Goal: Task Accomplishment & Management: Complete application form

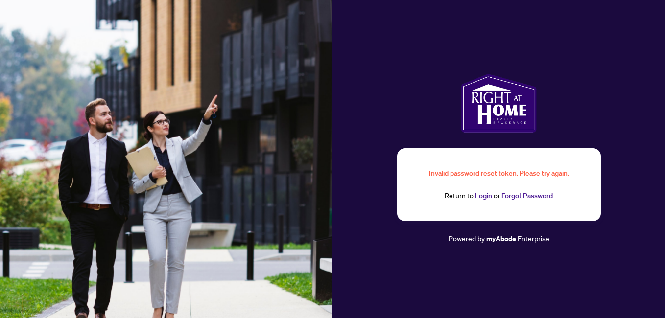
click at [484, 197] on link "Login" at bounding box center [483, 195] width 17 height 9
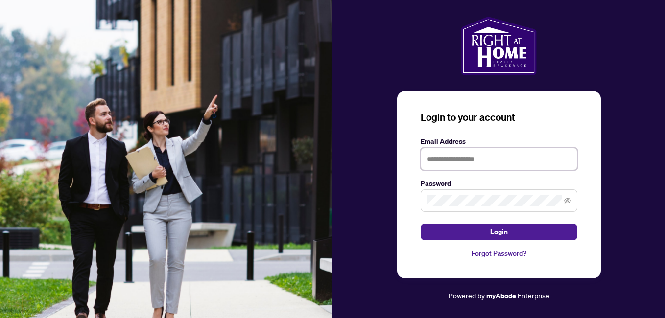
click at [461, 159] on input "text" at bounding box center [498, 159] width 157 height 23
type input "**********"
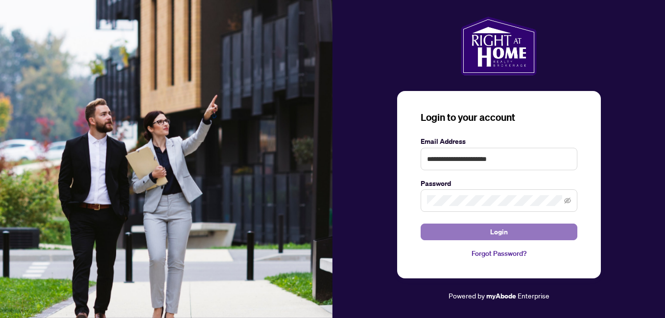
click at [499, 232] on span "Login" at bounding box center [499, 232] width 18 height 16
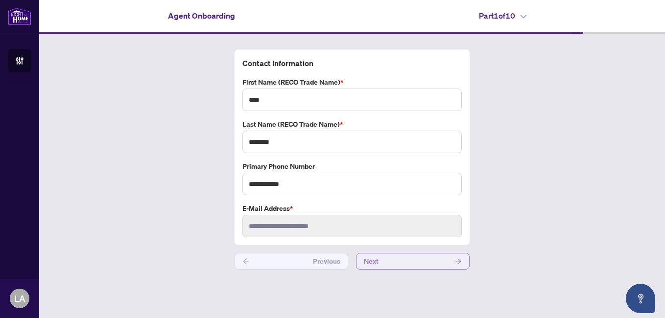
click at [387, 262] on button "Next" at bounding box center [413, 261] width 114 height 17
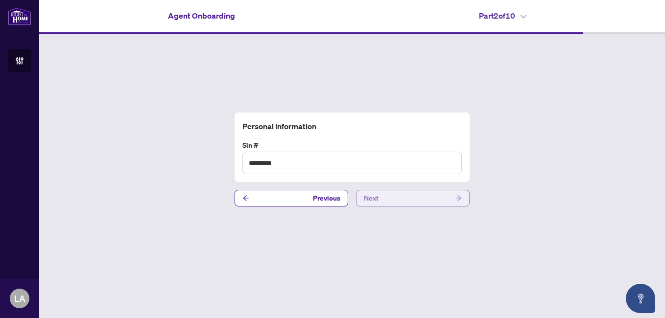
click at [390, 197] on button "Next" at bounding box center [413, 198] width 114 height 17
click at [395, 199] on button "Next" at bounding box center [413, 198] width 114 height 17
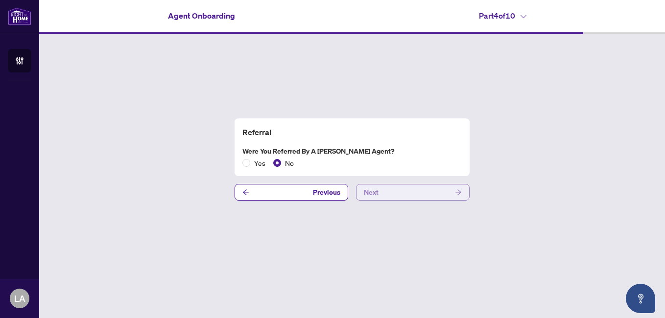
click at [395, 197] on button "Next" at bounding box center [413, 192] width 114 height 17
click at [396, 194] on button "Next" at bounding box center [413, 192] width 114 height 17
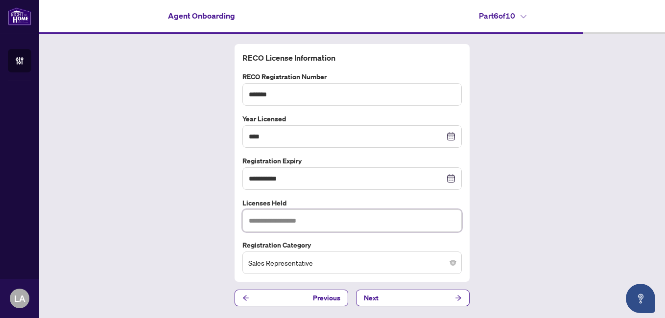
click at [378, 227] on input "text" at bounding box center [351, 220] width 219 height 23
type input "*"
click at [432, 269] on span "Sales Representative" at bounding box center [351, 262] width 207 height 19
type input "**********"
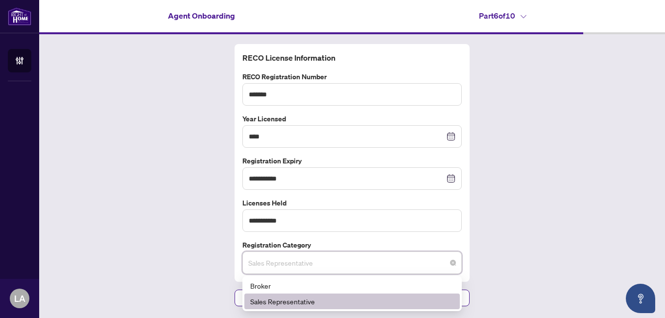
click at [432, 269] on span "Sales Representative" at bounding box center [351, 262] width 207 height 19
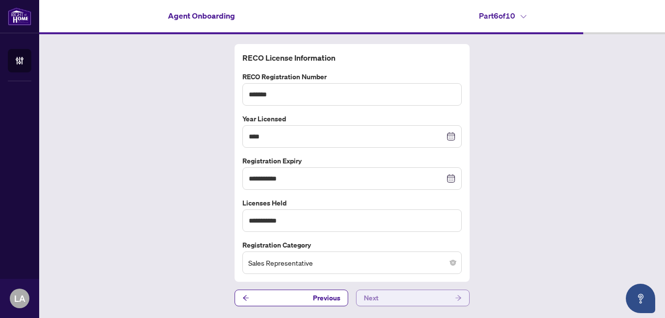
click at [401, 299] on button "Next" at bounding box center [413, 298] width 114 height 17
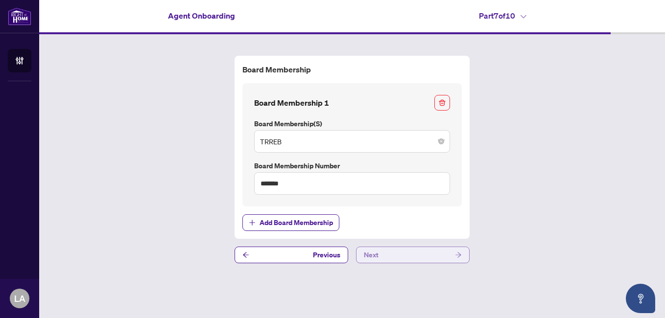
click at [397, 259] on button "Next" at bounding box center [413, 255] width 114 height 17
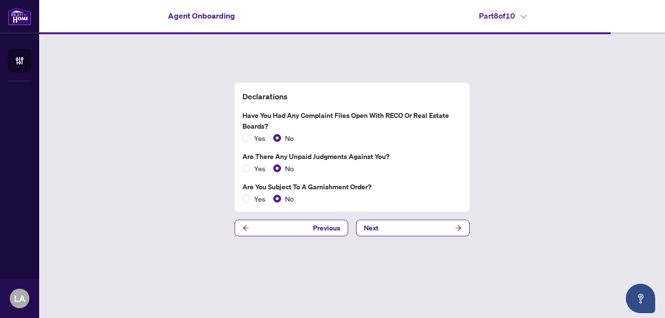
click at [391, 228] on button "Next" at bounding box center [413, 228] width 114 height 17
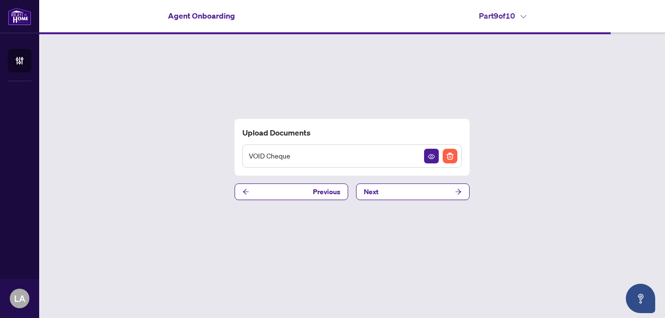
click at [367, 161] on div "VOID Cheque" at bounding box center [351, 155] width 219 height 23
click at [430, 152] on span "button" at bounding box center [431, 156] width 7 height 11
click at [389, 194] on button "Next" at bounding box center [413, 192] width 114 height 17
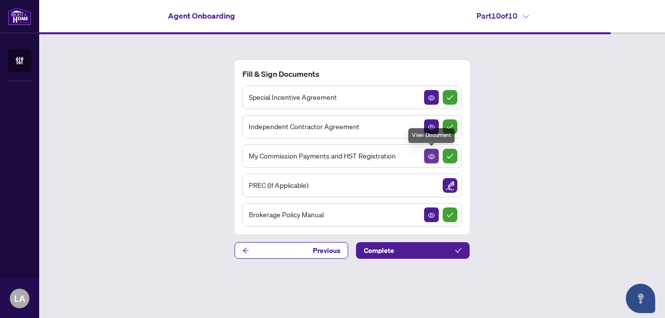
click at [431, 155] on icon "View Document" at bounding box center [431, 156] width 7 height 7
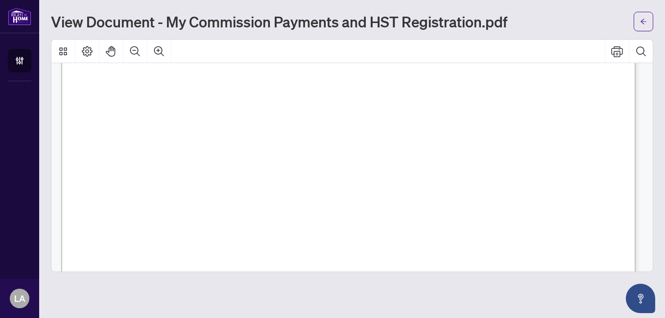
scroll to position [448, 0]
click at [136, 178] on span "☐" at bounding box center [134, 176] width 7 height 13
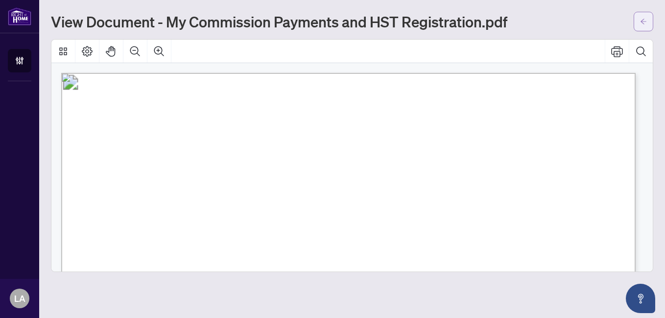
click at [643, 23] on icon "arrow-left" at bounding box center [643, 21] width 7 height 7
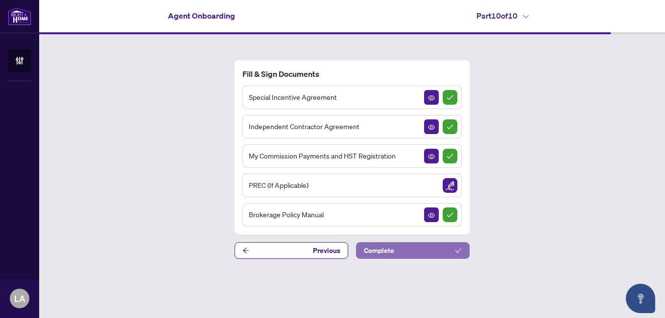
drag, startPoint x: 406, startPoint y: 252, endPoint x: 389, endPoint y: 252, distance: 17.6
drag, startPoint x: 384, startPoint y: 252, endPoint x: 406, endPoint y: 300, distance: 52.8
click at [406, 300] on main "Agent Onboarding Part 10 of 10   Fill & Sign Documents Special Incentive Agreem…" at bounding box center [351, 159] width 625 height 318
drag, startPoint x: 405, startPoint y: 252, endPoint x: 393, endPoint y: 285, distance: 35.1
click at [393, 285] on main "Agent Onboarding Part 10 of 10   Fill & Sign Documents Special Incentive Agreem…" at bounding box center [351, 159] width 625 height 318
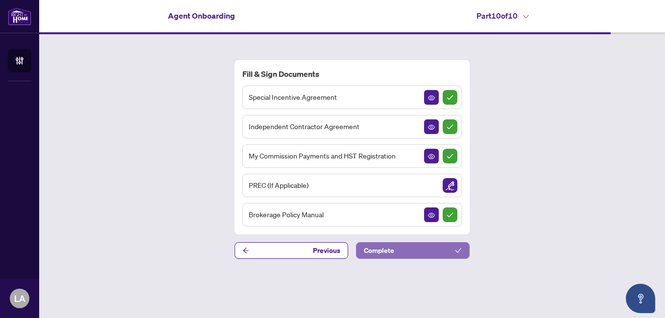
click at [376, 252] on span "Complete" at bounding box center [379, 251] width 30 height 16
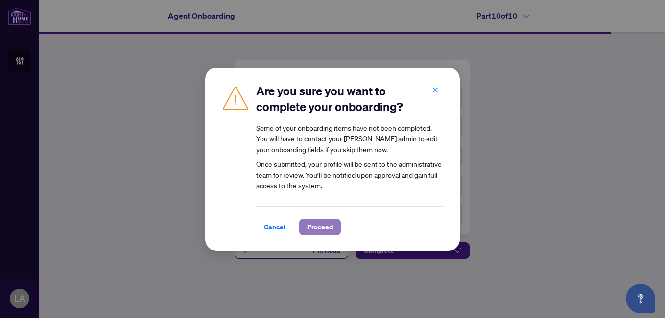
click at [320, 230] on span "Proceed" at bounding box center [320, 227] width 26 height 16
